Goal: Navigation & Orientation: Go to known website

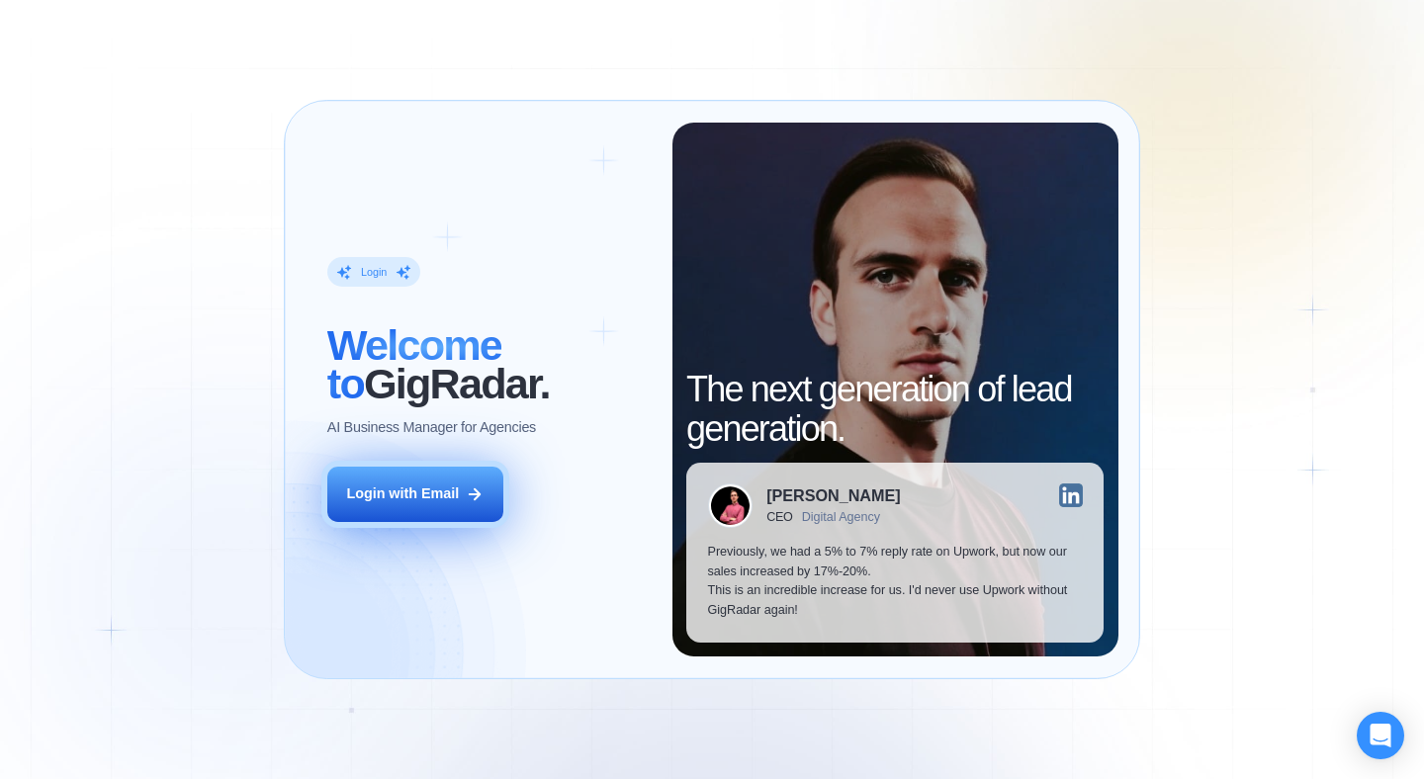
click at [386, 506] on button "Login with Email" at bounding box center [415, 494] width 176 height 55
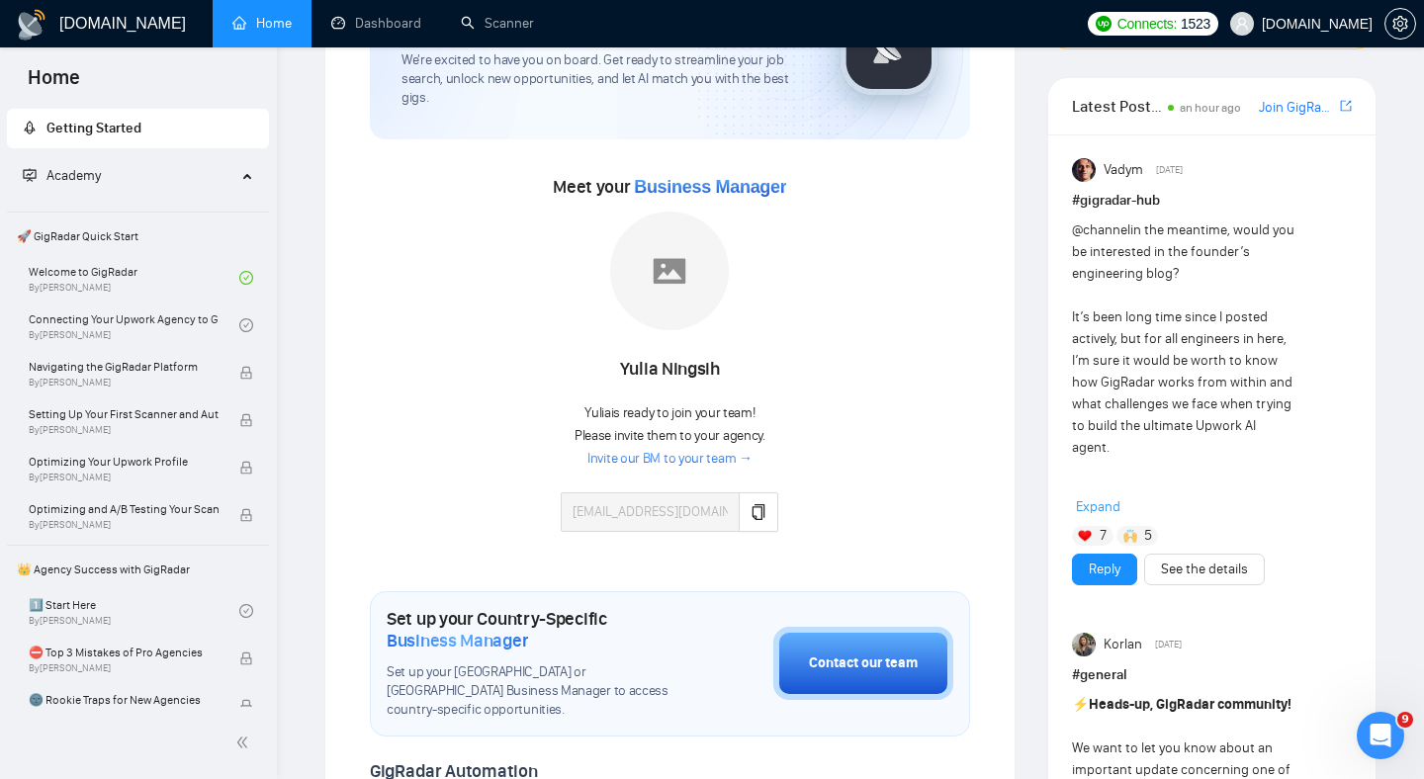
click at [893, 333] on div "Meet your Business Manager Yulia Ningsih Yulia is ready to join your team! Plea…" at bounding box center [670, 361] width 600 height 381
